Goal: Information Seeking & Learning: Learn about a topic

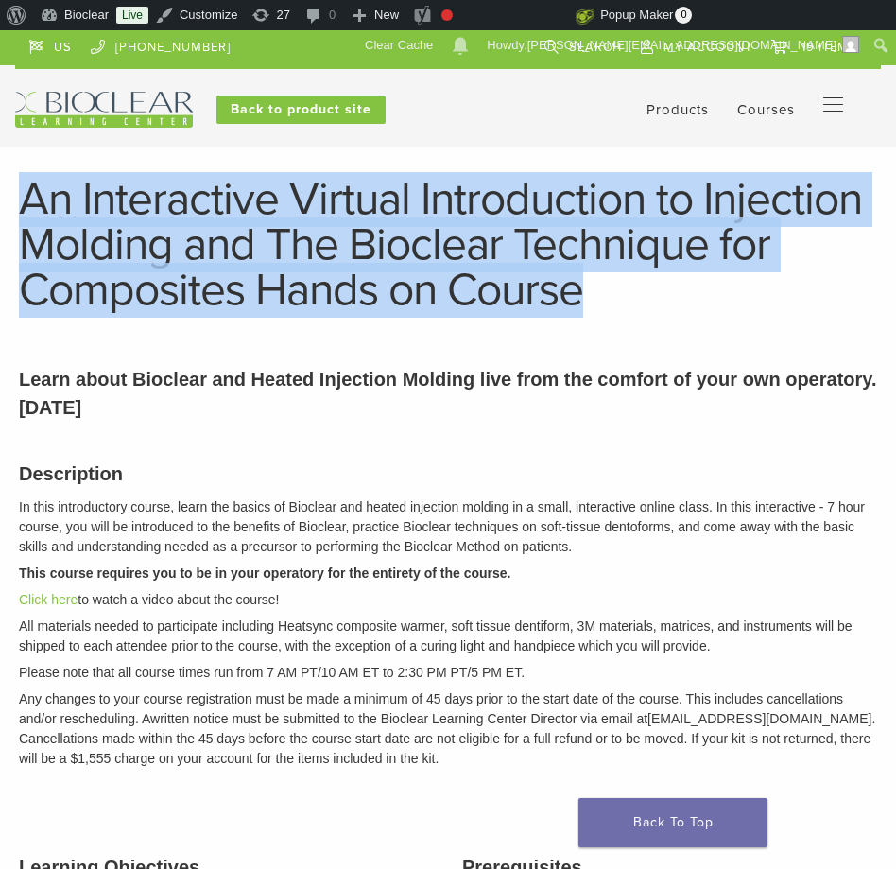
drag, startPoint x: 27, startPoint y: 196, endPoint x: 600, endPoint y: 305, distance: 583.3
click at [601, 305] on h1 "An Interactive Virtual Introduction to Injection Molding and The Bioclear Techn…" at bounding box center [448, 245] width 858 height 136
copy h1 "An Interactive Virtual Introduction to Injection Molding and The Bioclear Techn…"
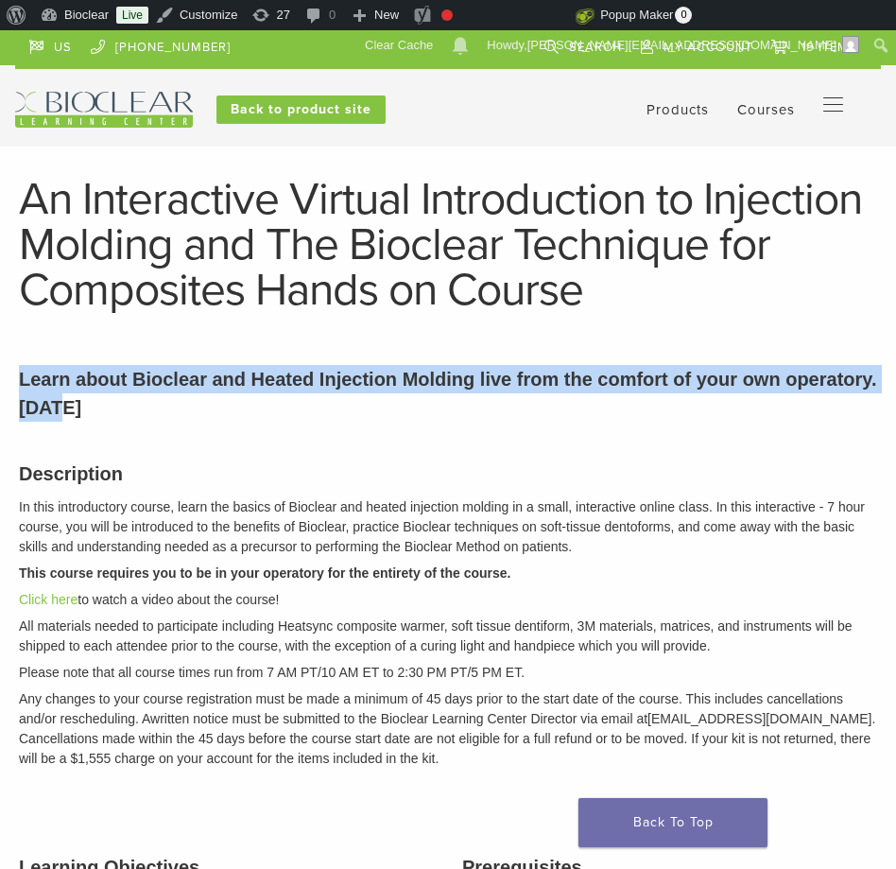
drag, startPoint x: 166, startPoint y: 407, endPoint x: 15, endPoint y: 371, distance: 155.5
copy p "Learn about Bioclear and Heated Injection Molding live from the comfort of your…"
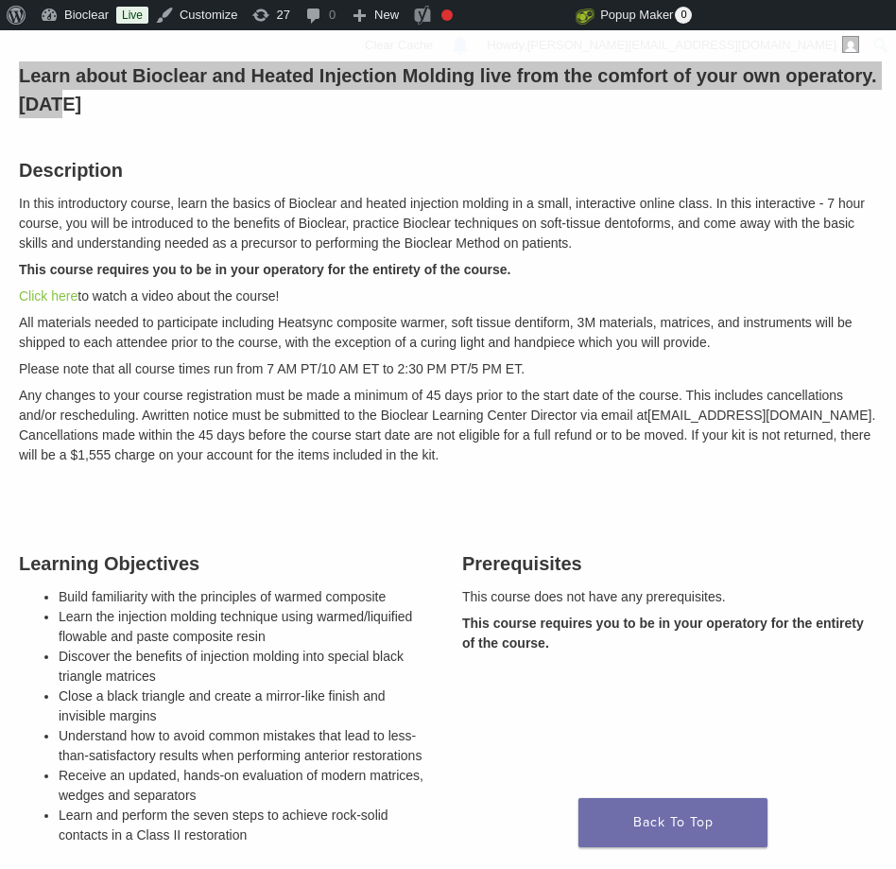
scroll to position [304, 0]
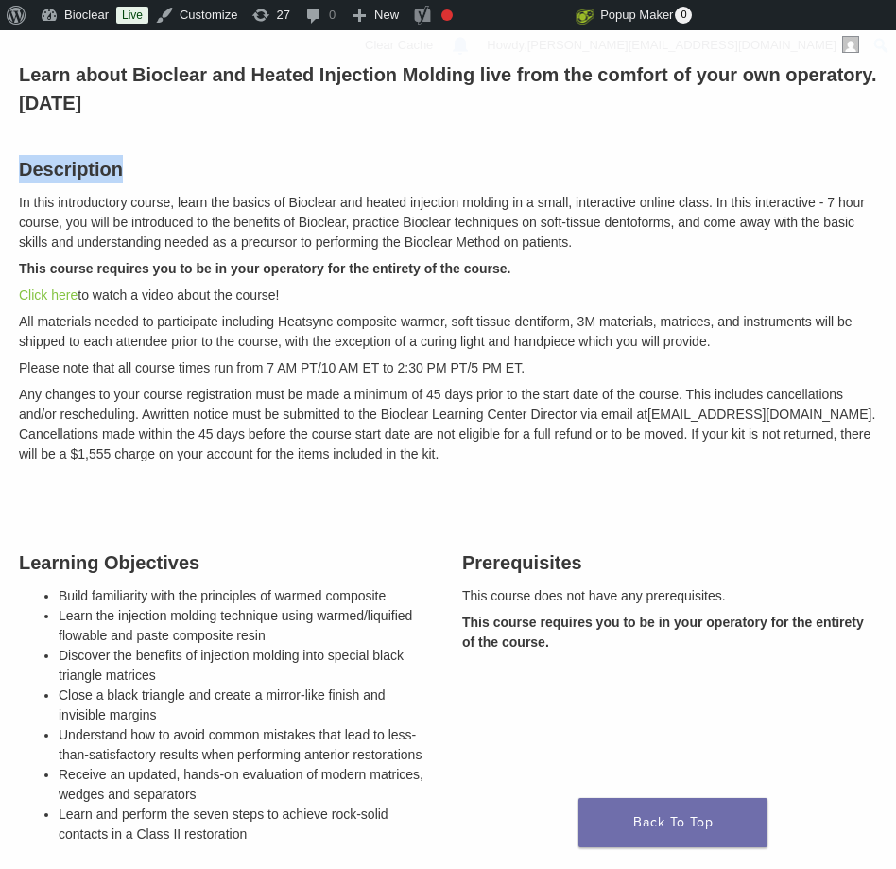
drag, startPoint x: 21, startPoint y: 168, endPoint x: 125, endPoint y: 168, distance: 104.0
click at [125, 168] on h3 "Description" at bounding box center [448, 169] width 858 height 28
copy h3 "Description"
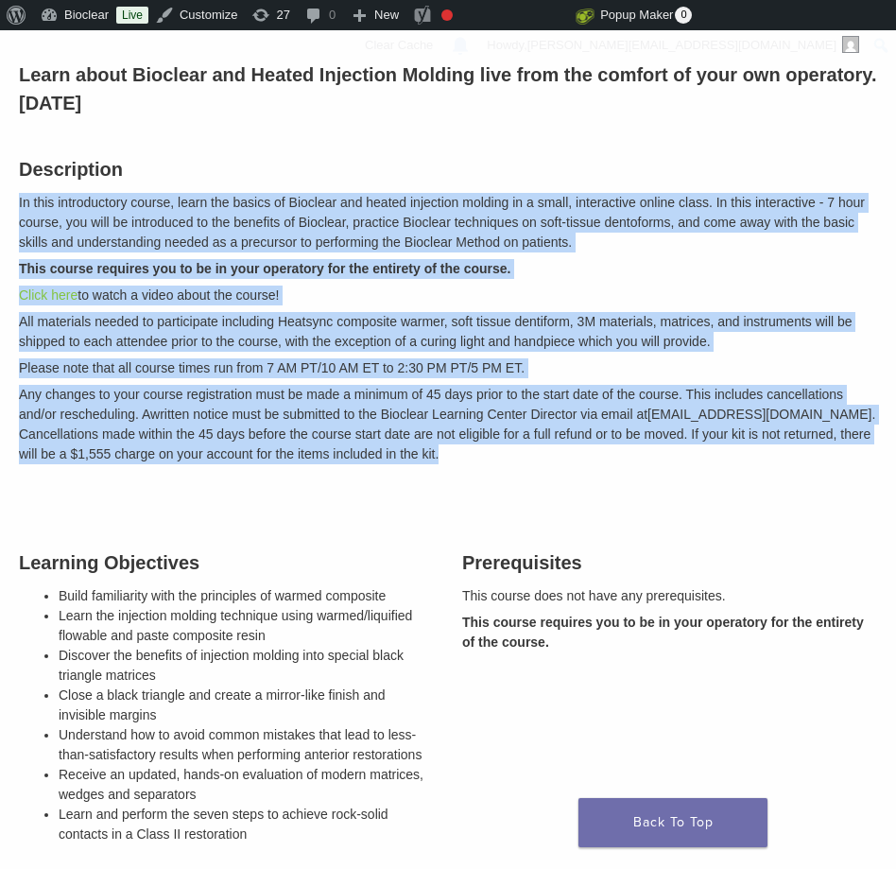
drag, startPoint x: 18, startPoint y: 200, endPoint x: 521, endPoint y: 459, distance: 565.3
click at [521, 459] on div "Description In this introductory course, learn the basics of Bioclear and heate…" at bounding box center [448, 308] width 887 height 354
copy div "In this introductory course, learn the basics of Bioclear and heated injection …"
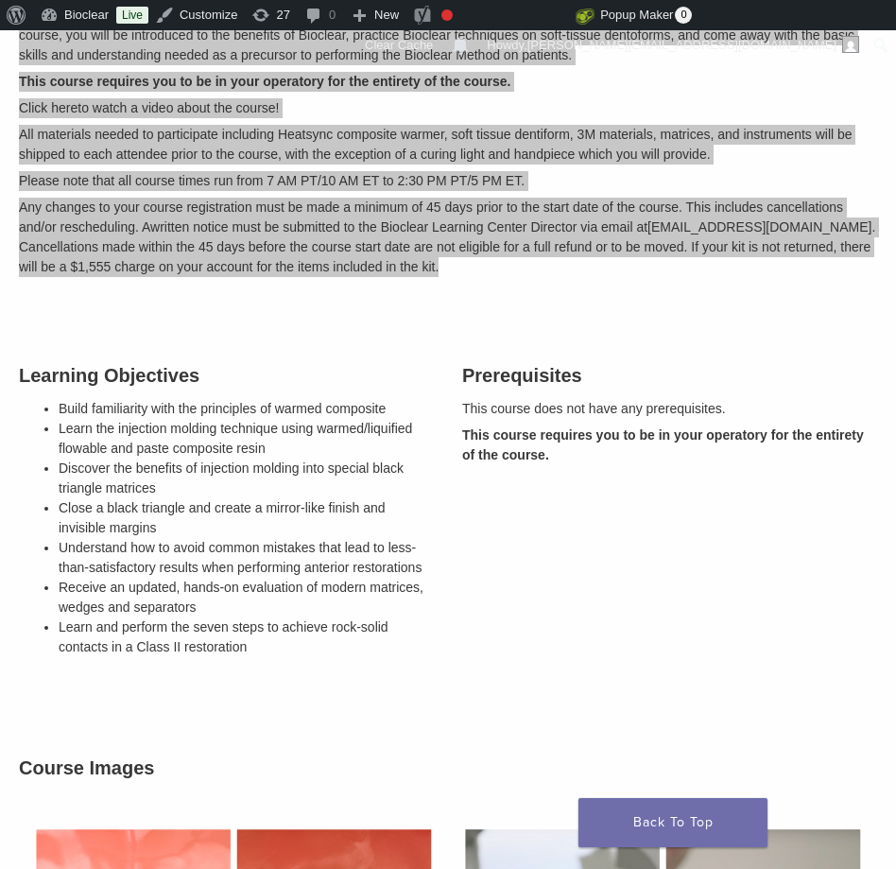
scroll to position [493, 0]
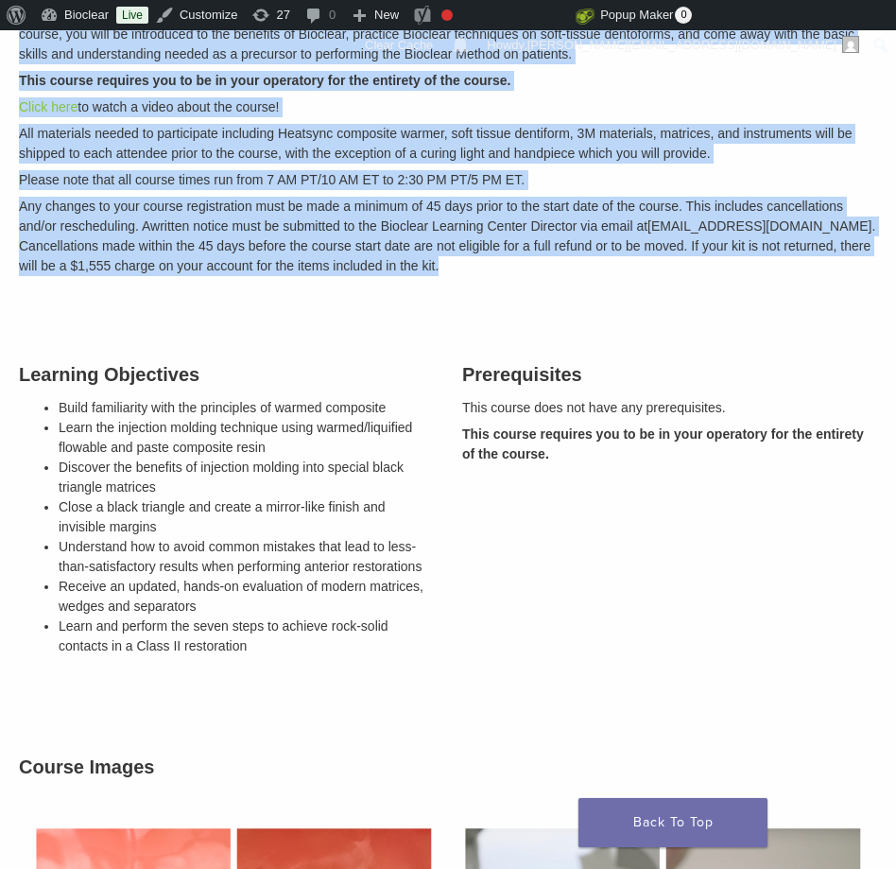
drag, startPoint x: 259, startPoint y: 645, endPoint x: 53, endPoint y: 412, distance: 310.7
click at [53, 412] on div "Learning Objectives Build familiarity with the principles of warmed composite L…" at bounding box center [226, 513] width 443 height 353
copy ul "Build familiarity with the principles of warmed composite Learn the injection m…"
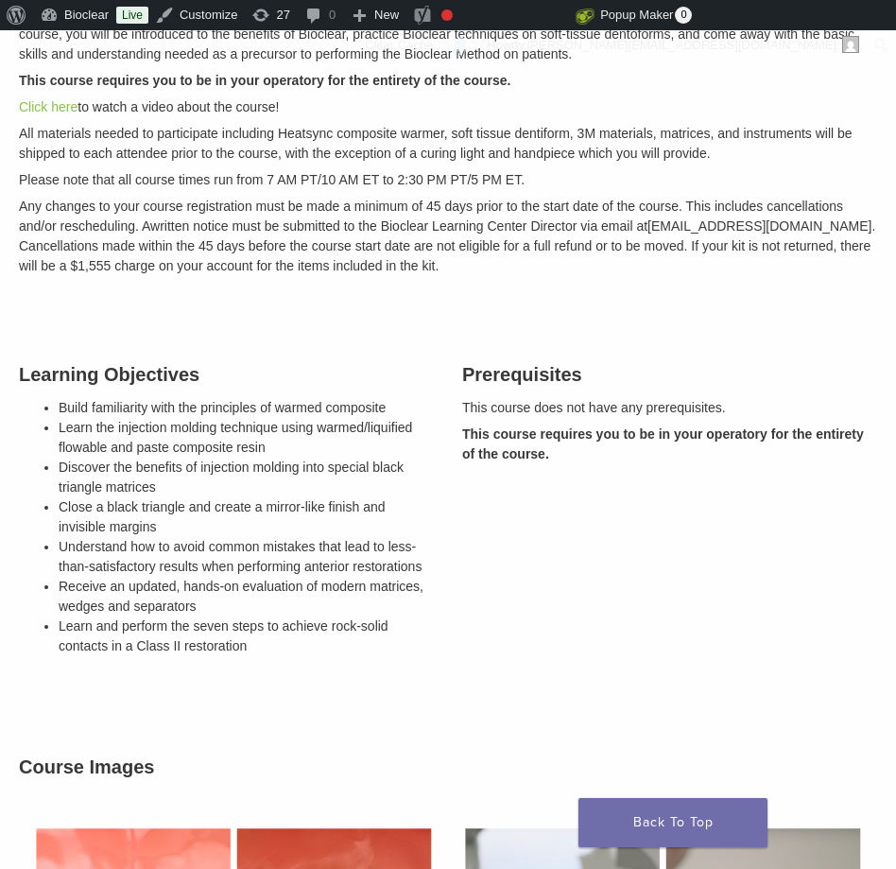
click at [462, 377] on h3 "Prerequisites" at bounding box center [669, 374] width 415 height 28
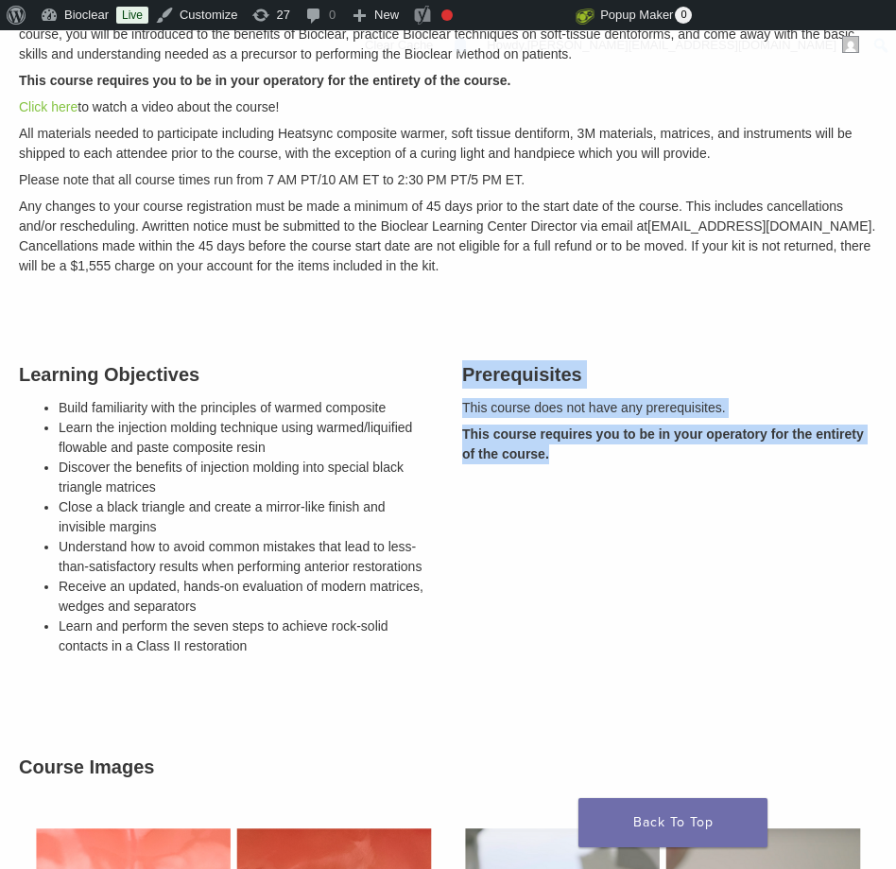
drag, startPoint x: 462, startPoint y: 375, endPoint x: 549, endPoint y: 459, distance: 121.0
click at [550, 459] on div "Prerequisites This course does not have any prerequisites. This course requires…" at bounding box center [669, 513] width 443 height 353
copy div "Prerequisites This course does not have any prerequisites. This course requires…"
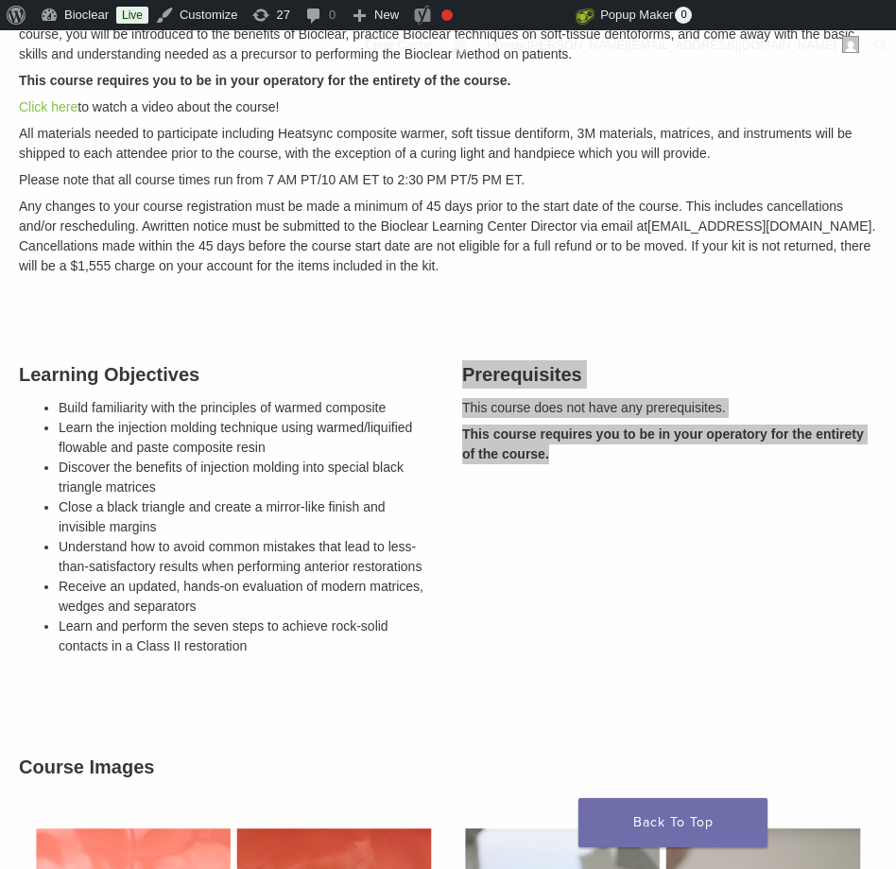
copy div "Prerequisites This course does not have any prerequisites. This course requires…"
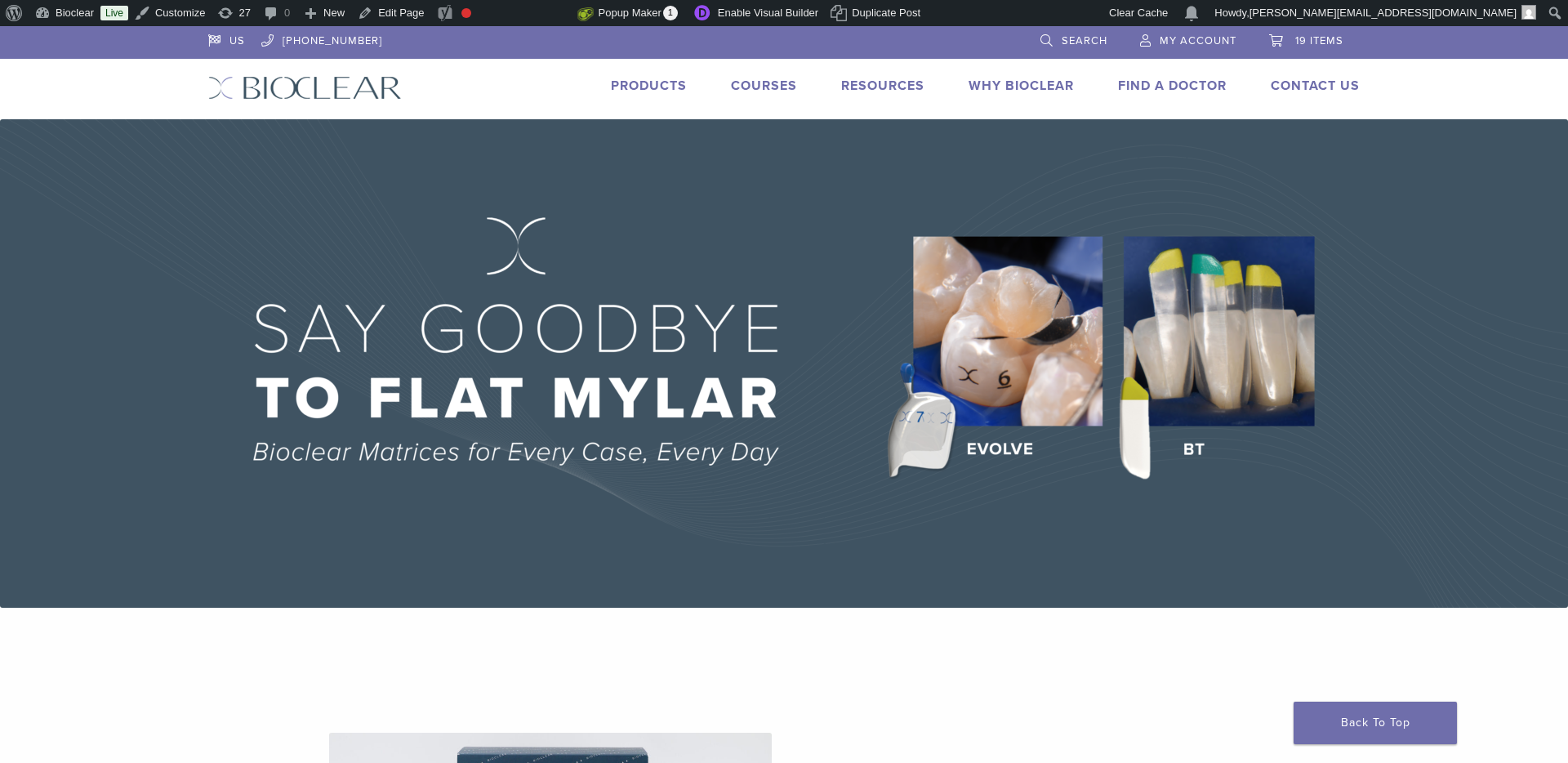
click at [759, 84] on link "Courses" at bounding box center [764, 86] width 67 height 16
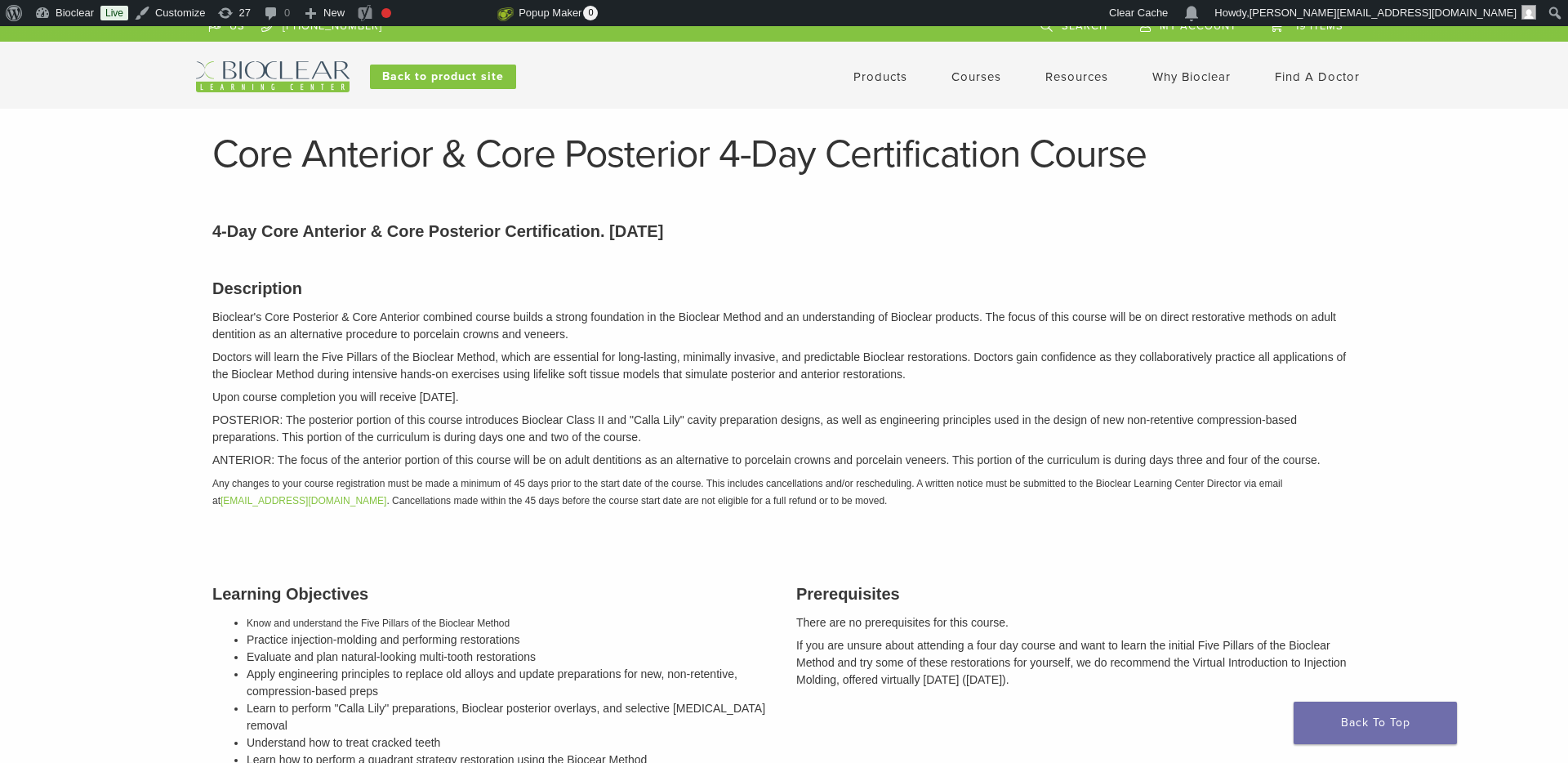
scroll to position [22, 0]
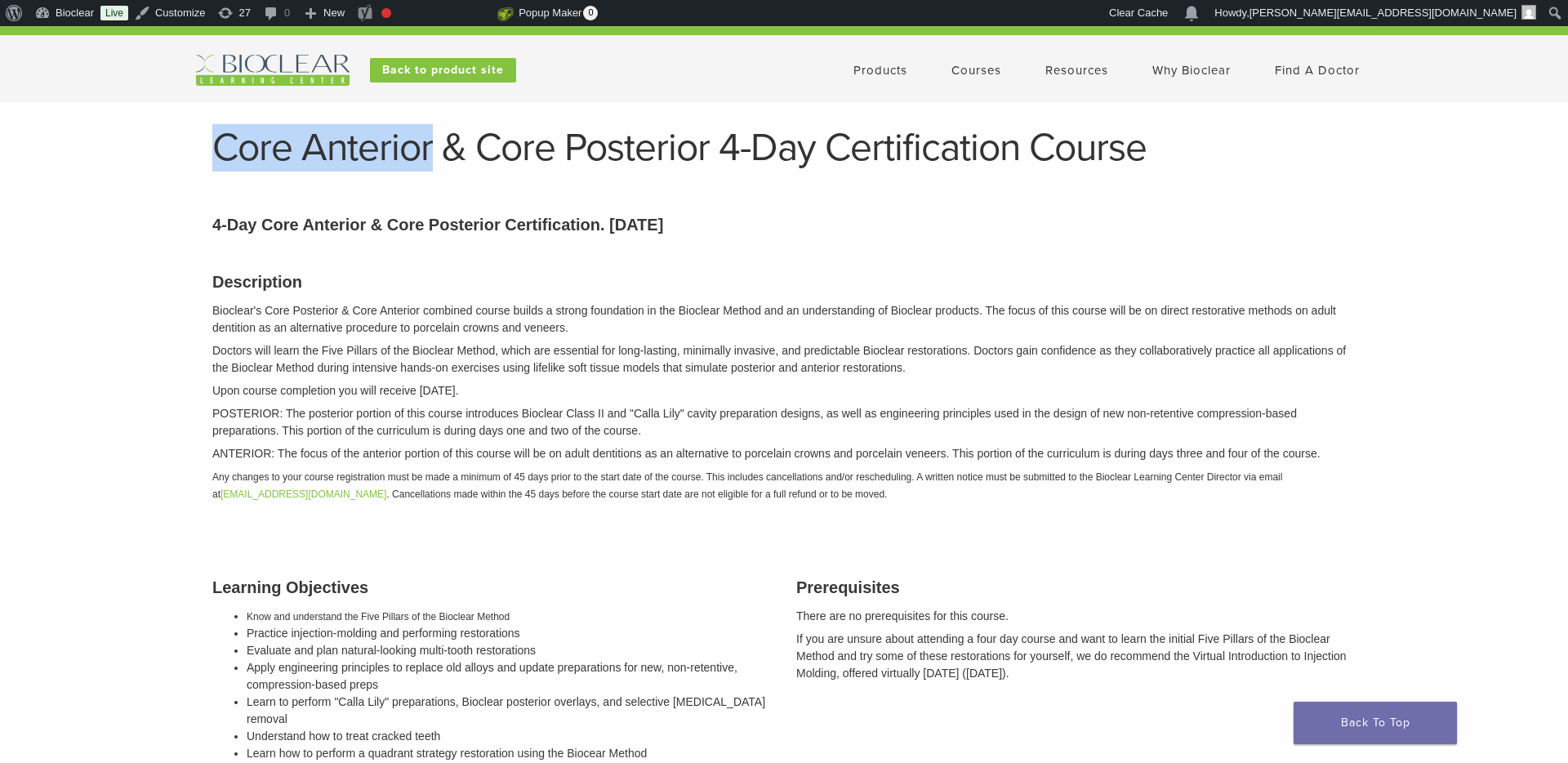
drag, startPoint x: 219, startPoint y: 141, endPoint x: 433, endPoint y: 145, distance: 214.0
click at [433, 145] on h1 "Core Anterior & Core Posterior 4-Day Certification Course" at bounding box center [784, 147] width 1144 height 39
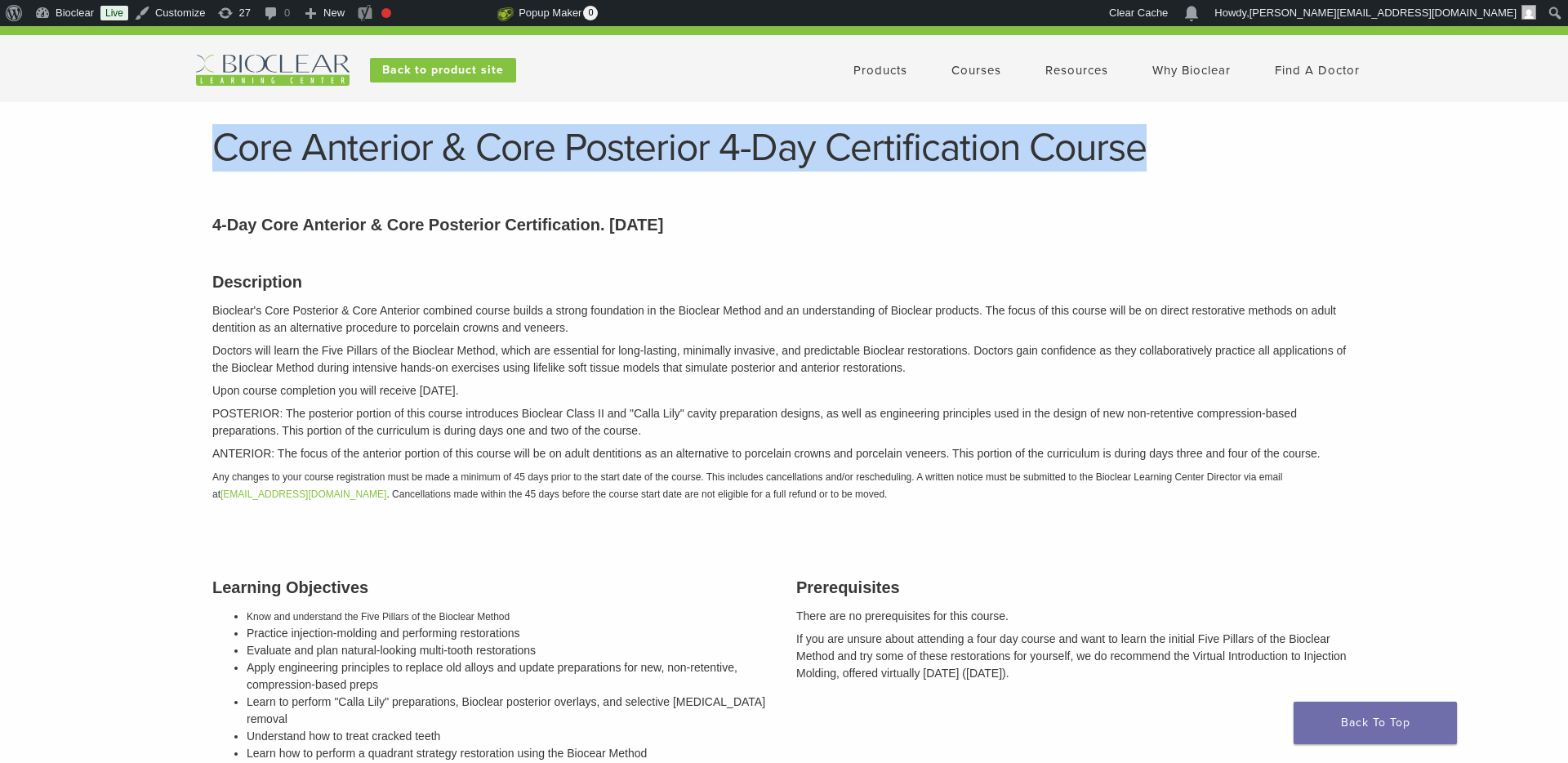
drag, startPoint x: 216, startPoint y: 138, endPoint x: 1186, endPoint y: 148, distance: 970.1
click at [1186, 148] on h1 "Core Anterior & Core Posterior 4-Day Certification Course" at bounding box center [784, 147] width 1144 height 39
copy h1 "Core Anterior & Core Posterior 4-Day Certification Course"
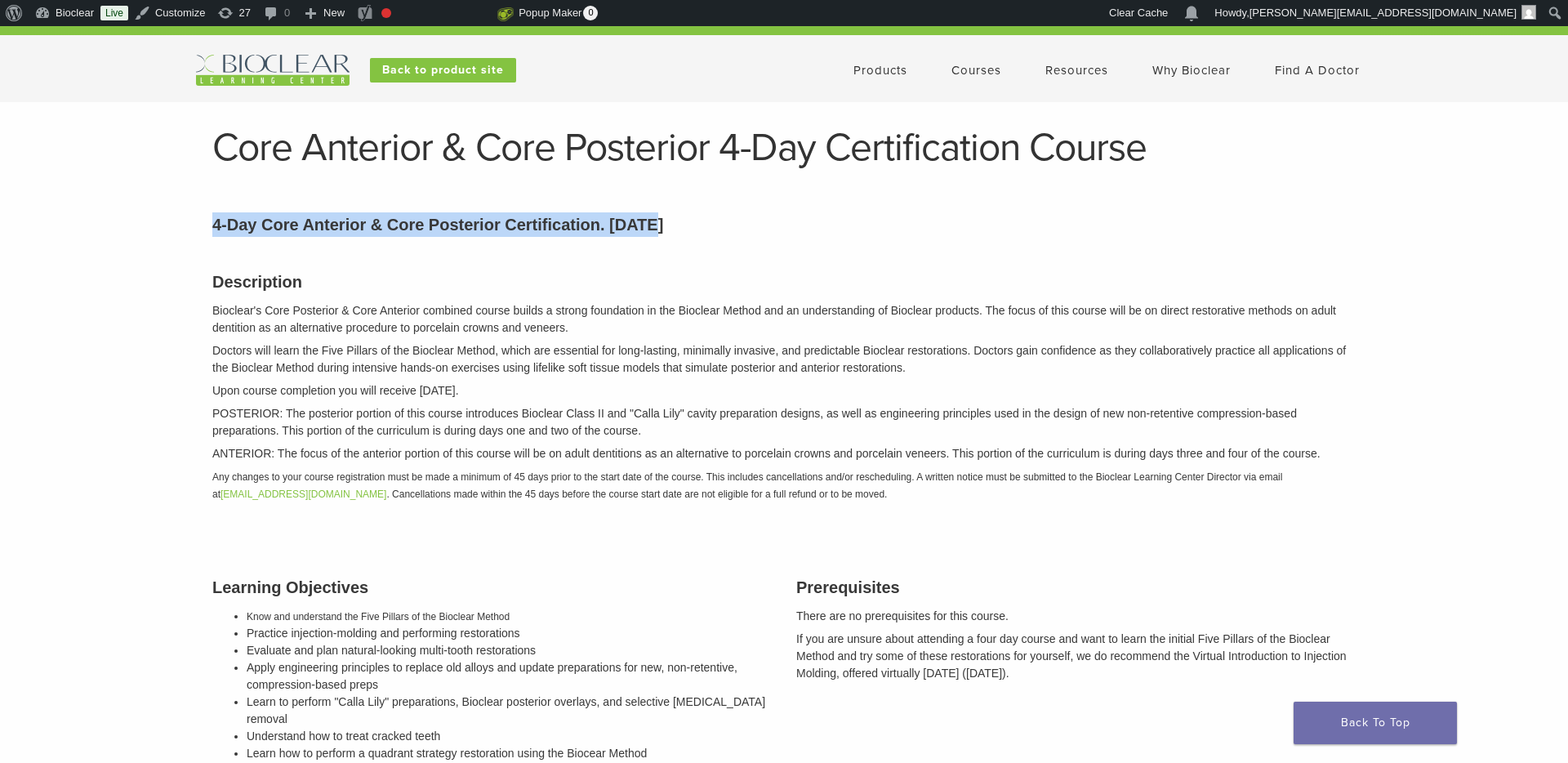
drag, startPoint x: 673, startPoint y: 225, endPoint x: 205, endPoint y: 222, distance: 468.0
copy p "4-Day Core Anterior & Core Posterior Certification. 36 CE"
click at [224, 283] on h3 "Description" at bounding box center [784, 282] width 1144 height 24
click at [211, 282] on div "Description Bioclear's Core Posterior & Core Anterior combined course builds a …" at bounding box center [784, 385] width 1168 height 271
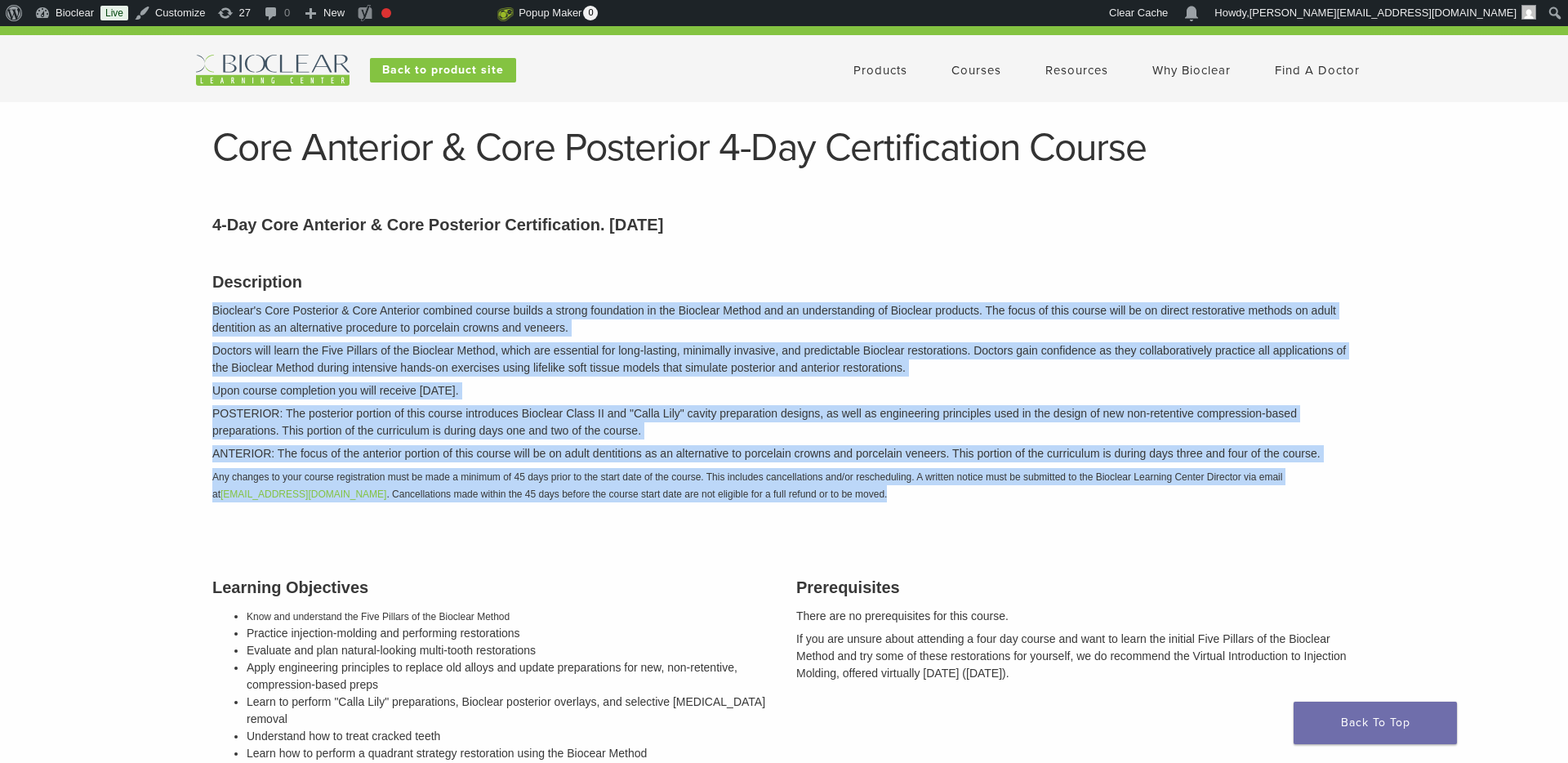
drag, startPoint x: 215, startPoint y: 310, endPoint x: 915, endPoint y: 490, distance: 722.8
click at [915, 490] on div "Description Bioclear's Core Posterior & Core Anterior combined course builds a …" at bounding box center [784, 385] width 1168 height 271
copy div "Bioclear's Core Posterior & Core Anterior combined course builds a strong found…"
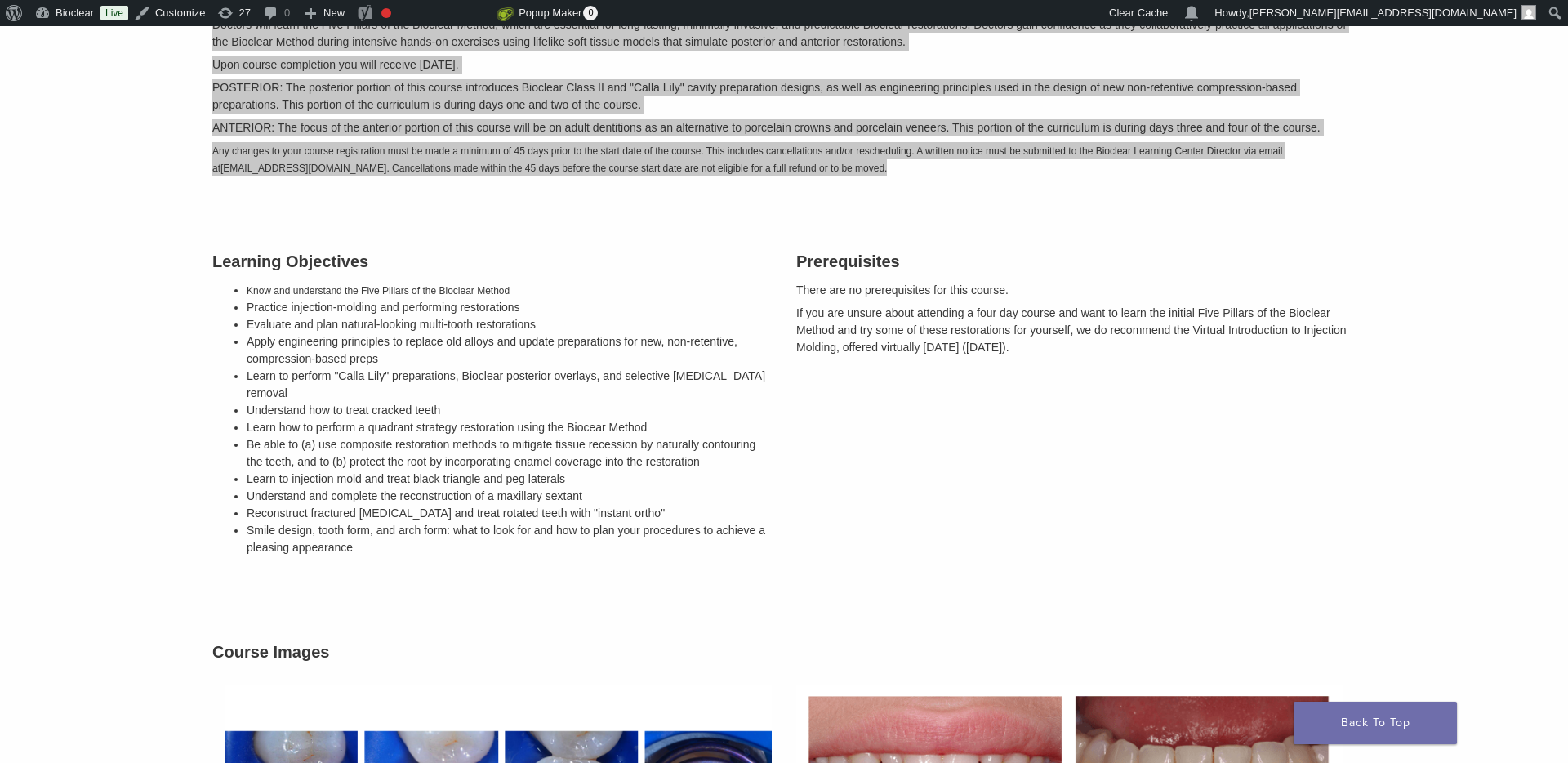
scroll to position [346, 0]
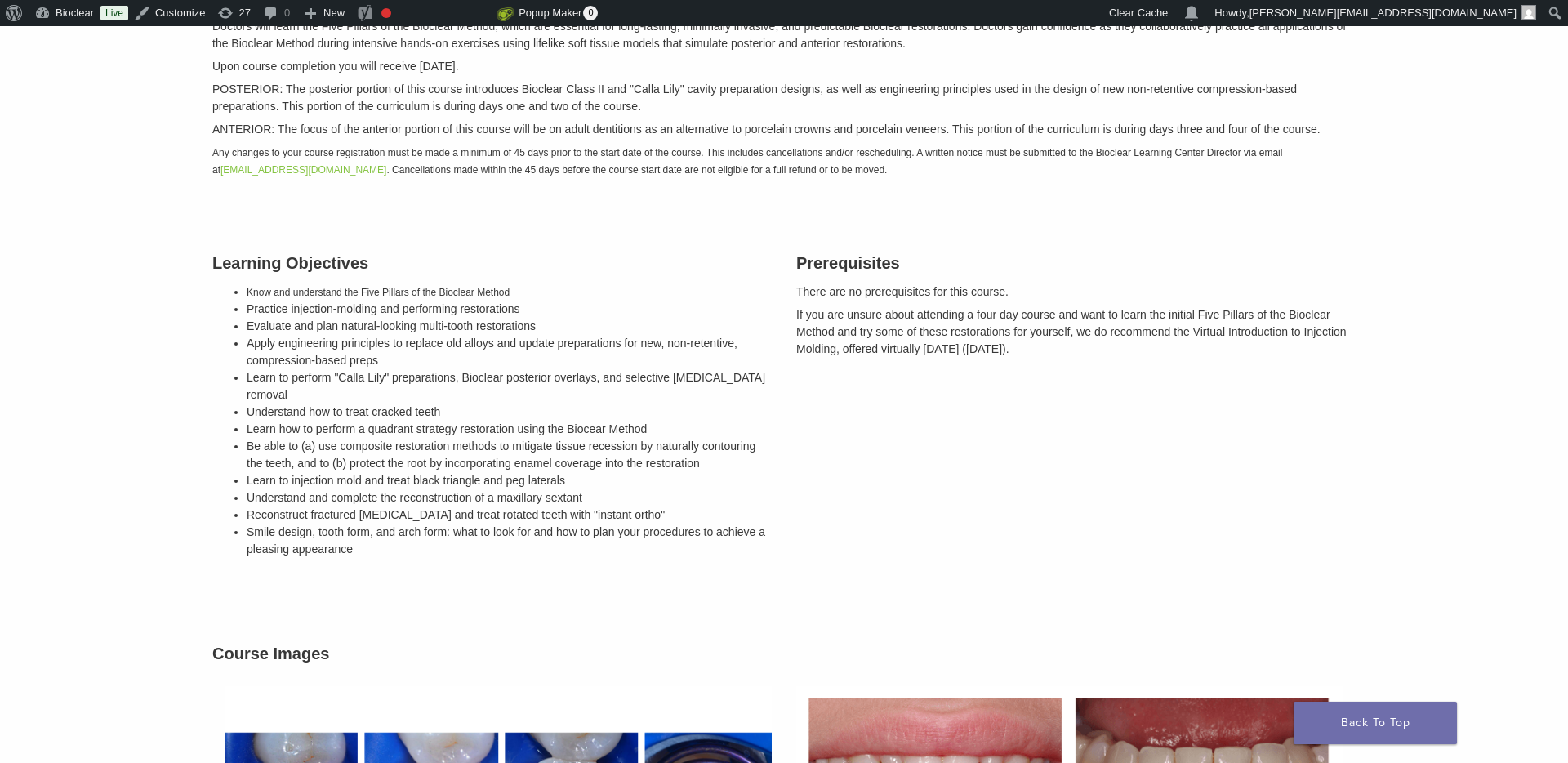
click at [799, 289] on p "There are no prerequisites for this course." at bounding box center [1076, 292] width 560 height 17
drag, startPoint x: 796, startPoint y: 289, endPoint x: 1015, endPoint y: 351, distance: 227.6
click at [1015, 351] on div "Prerequisites There are no prerequisites for this course. If you are unsure abo…" at bounding box center [1076, 409] width 584 height 356
copy div "There are no prerequisites for this course. If you are unsure about attending a…"
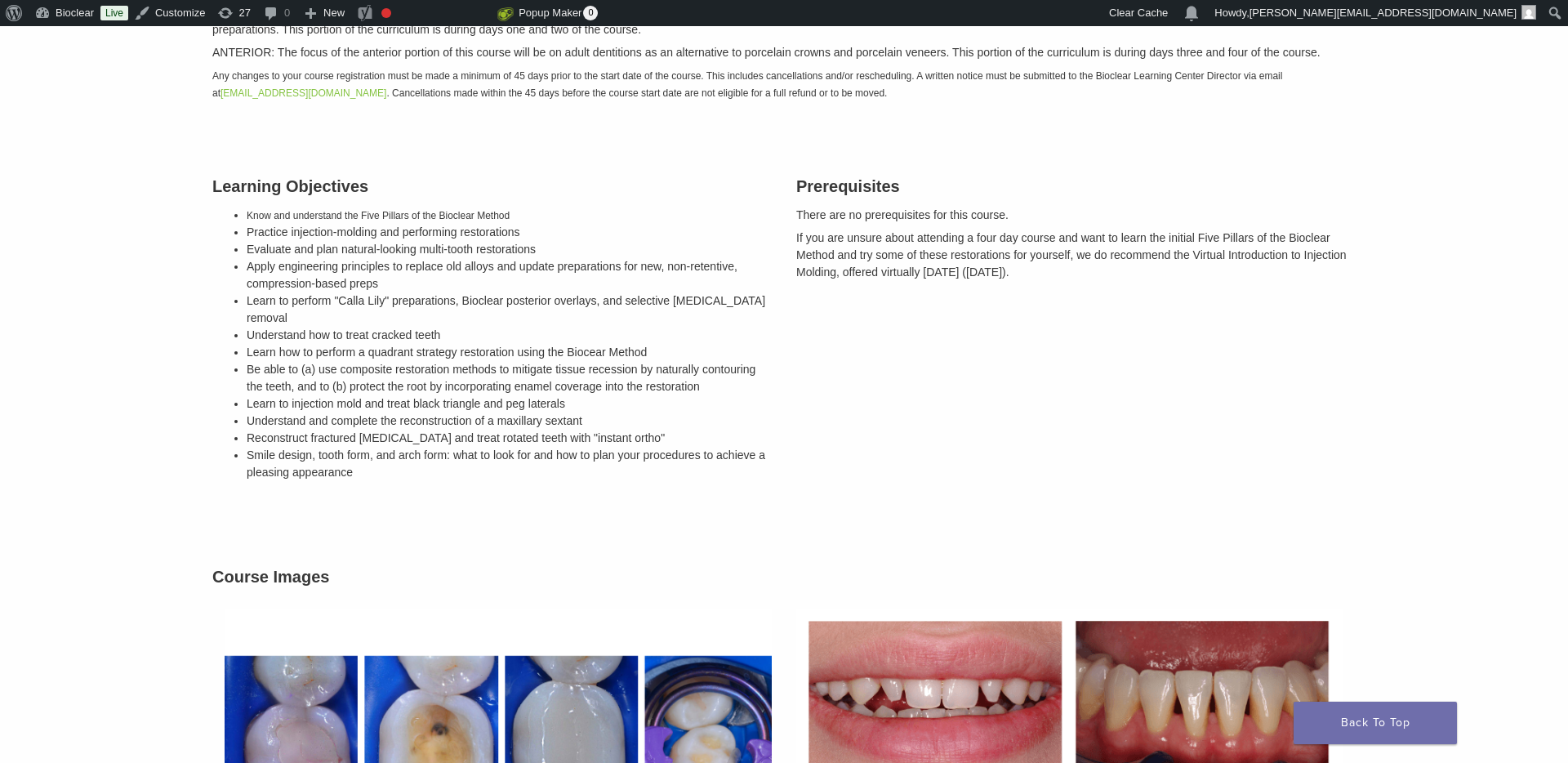
scroll to position [423, 0]
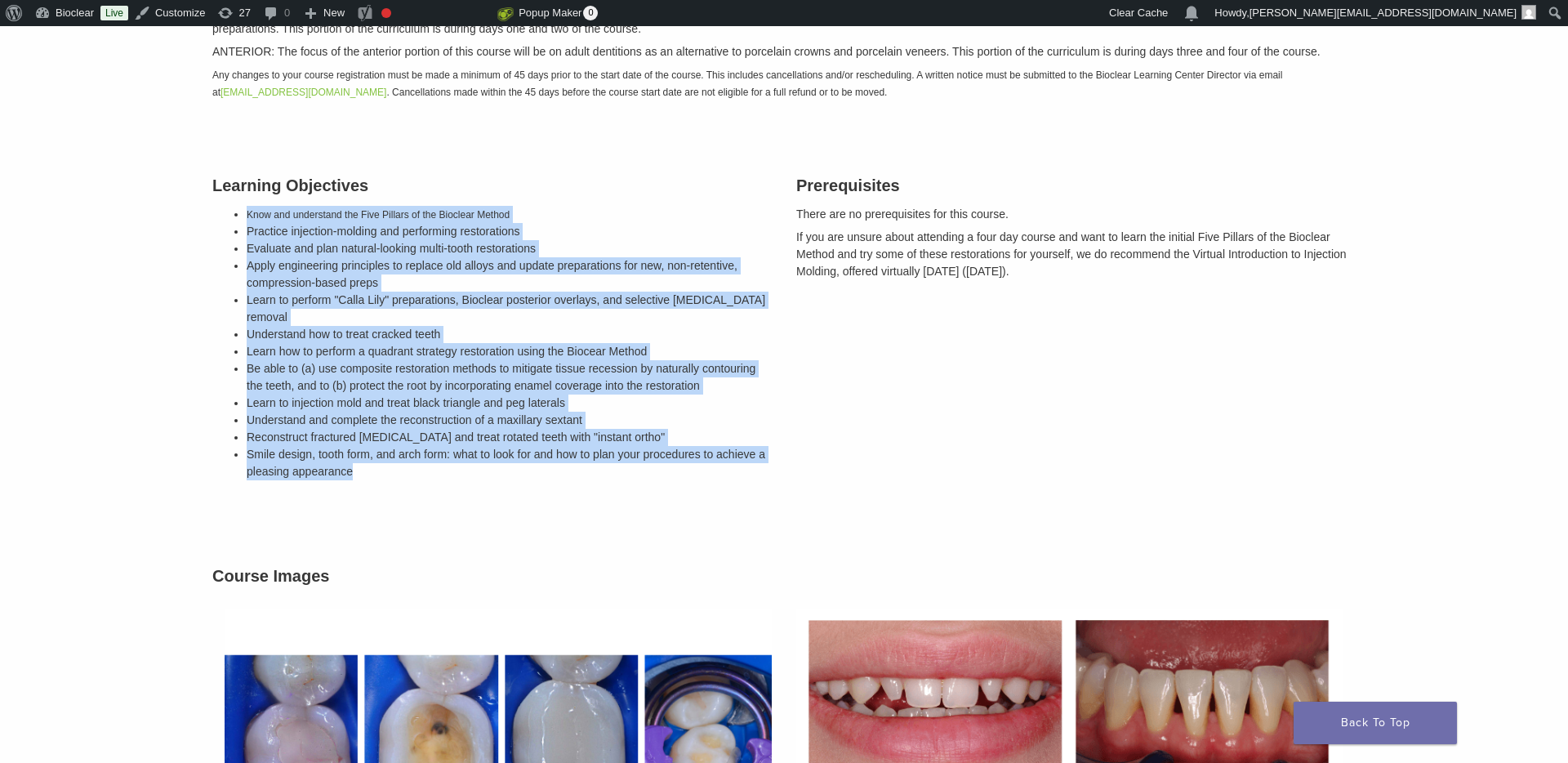
drag, startPoint x: 374, startPoint y: 456, endPoint x: 232, endPoint y: 217, distance: 278.0
click at [232, 217] on div "Learning Objectives Know and understand the Five Pillars of the Bioclear Method…" at bounding box center [492, 331] width 584 height 356
copy ul "Know and understand the Five Pillars of the Bioclear Method Practice injection-…"
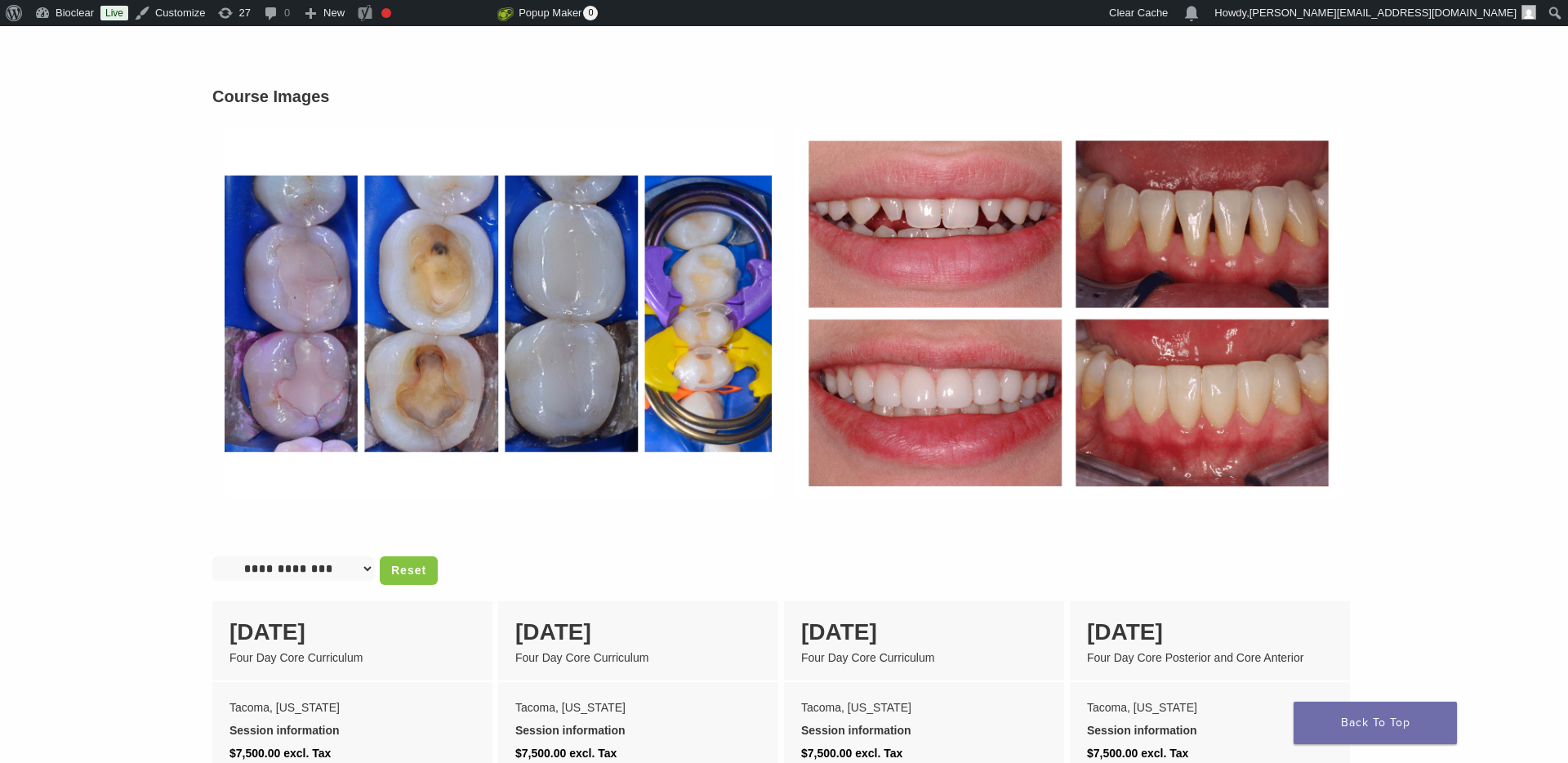
scroll to position [894, 0]
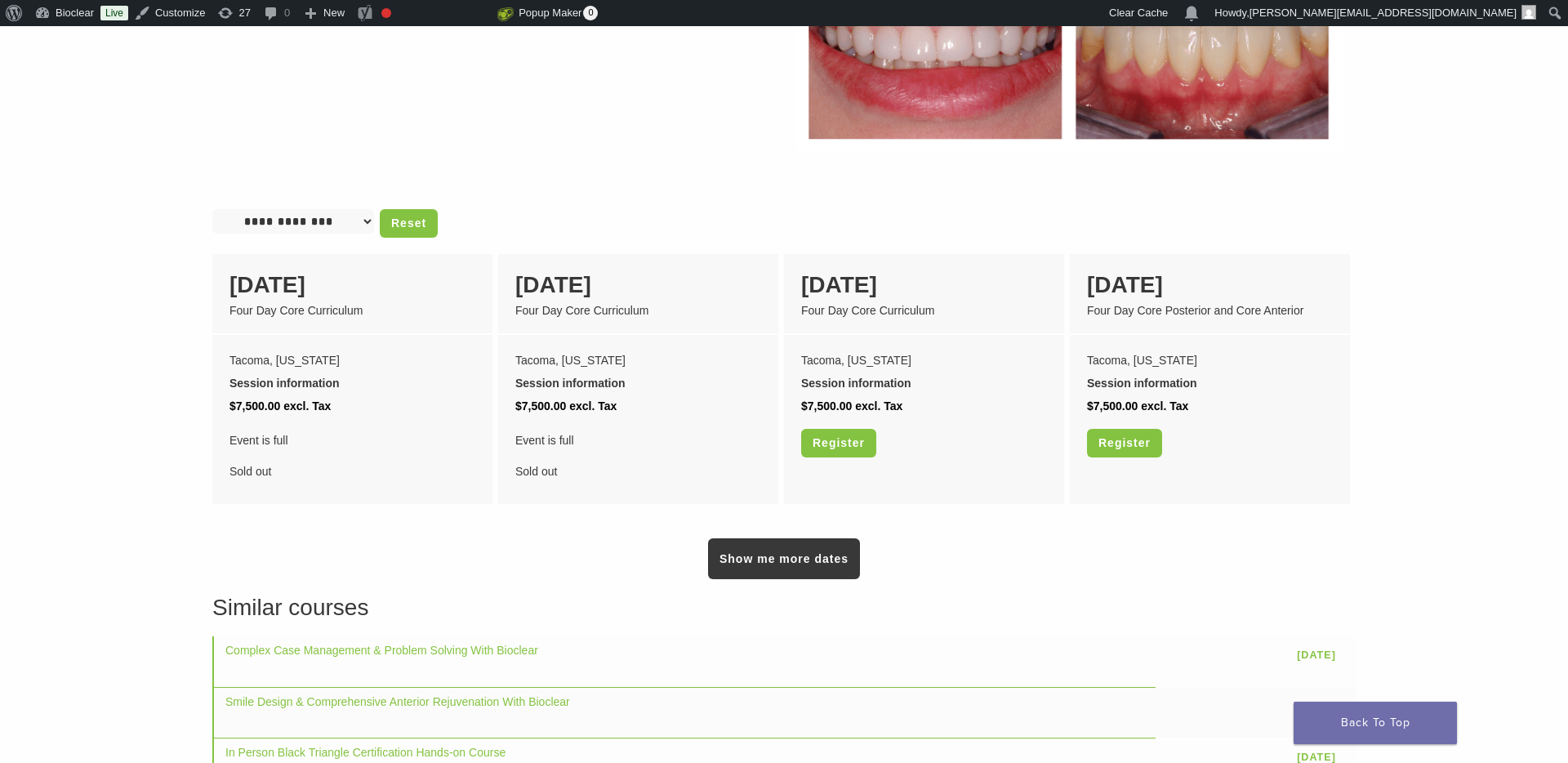
scroll to position [1370, 0]
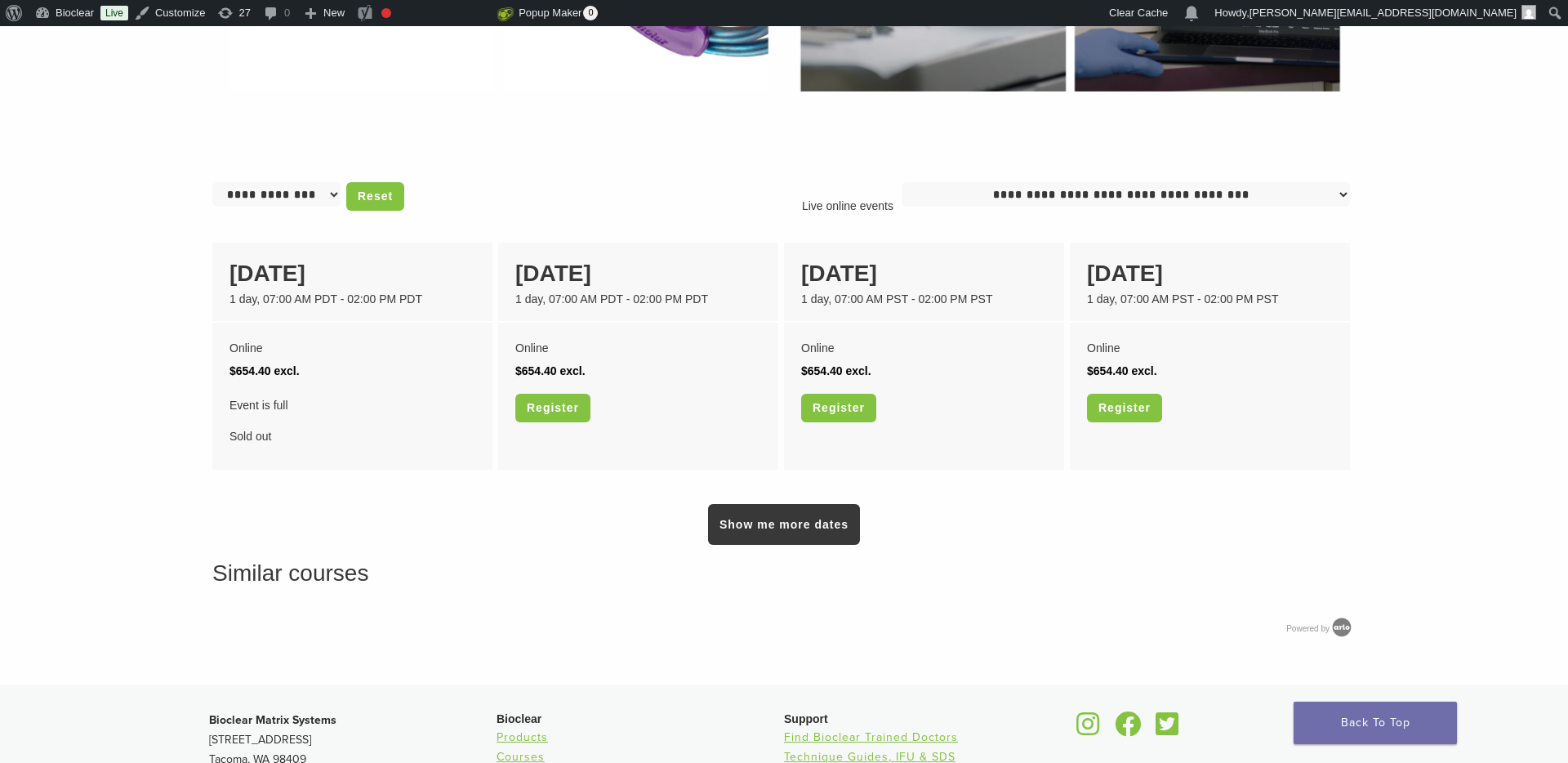
scroll to position [1205, 0]
